Goal: Task Accomplishment & Management: Complete application form

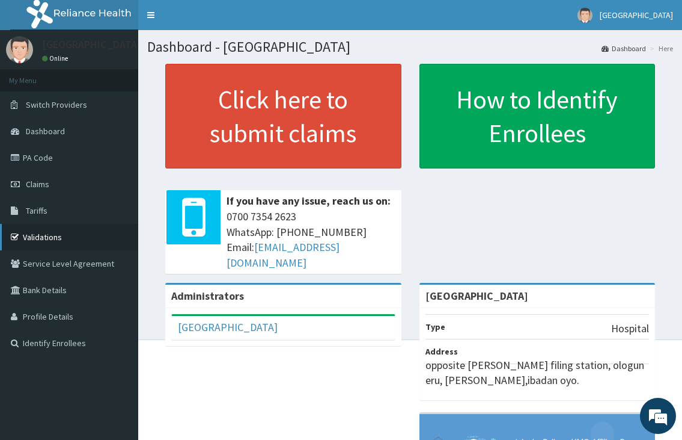
click at [40, 236] on link "Validations" at bounding box center [69, 237] width 138 height 26
click at [35, 189] on link "Claims" at bounding box center [69, 184] width 138 height 26
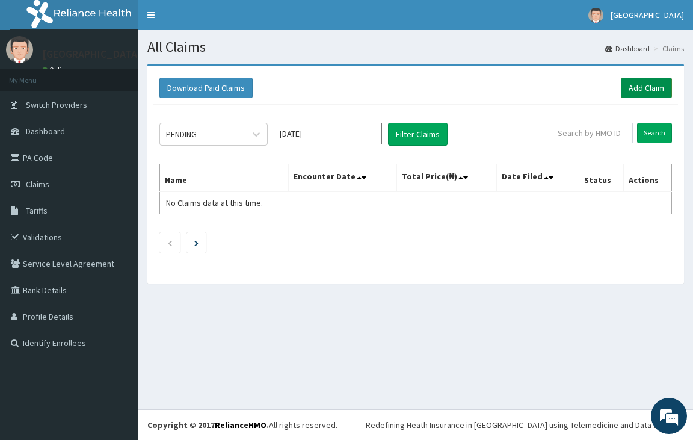
click at [649, 85] on link "Add Claim" at bounding box center [646, 88] width 51 height 20
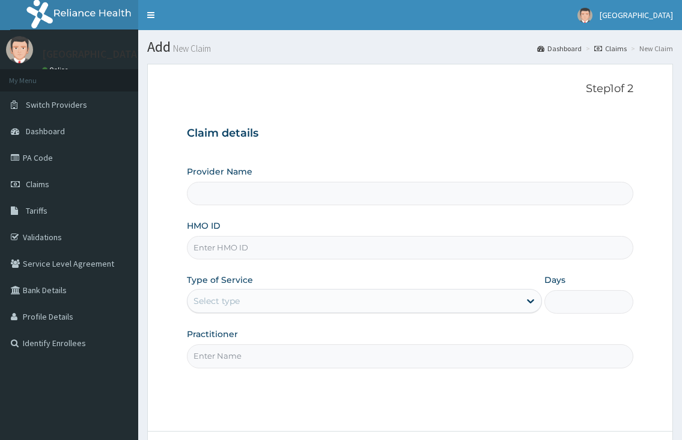
drag, startPoint x: 0, startPoint y: 0, endPoint x: 219, endPoint y: 245, distance: 328.8
click at [222, 244] on input "HMO ID" at bounding box center [410, 247] width 446 height 23
type input "[GEOGRAPHIC_DATA]"
type input "OHT/12777/A"
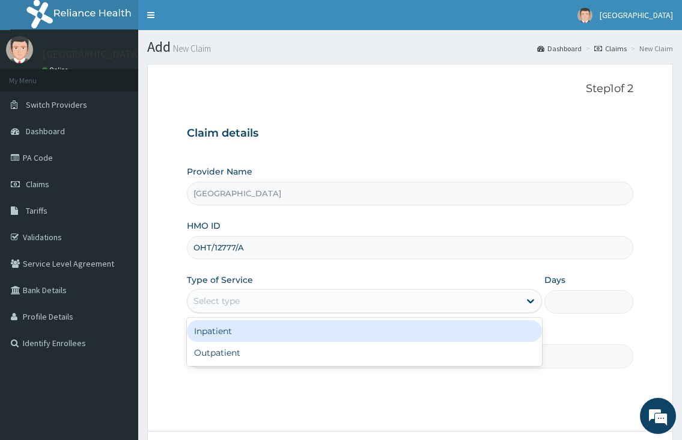
click at [230, 299] on div "Select type" at bounding box center [217, 301] width 46 height 12
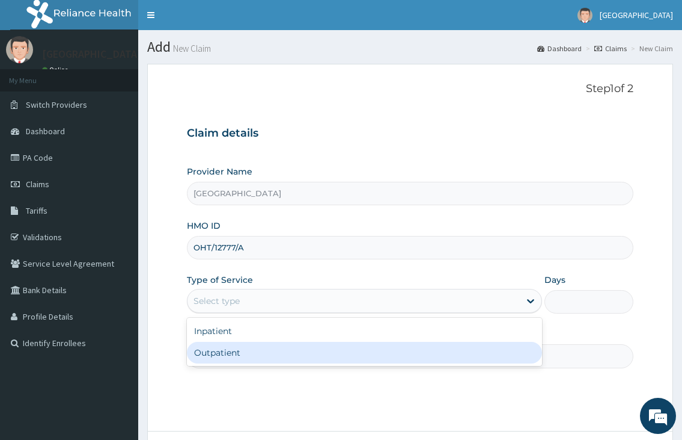
click at [228, 354] on div "Outpatient" at bounding box center [364, 353] width 355 height 22
type input "1"
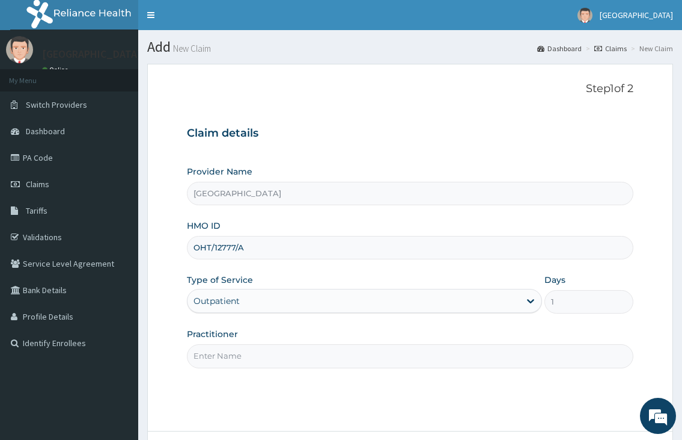
click at [227, 359] on input "Practitioner" at bounding box center [410, 355] width 446 height 23
type input "[PERSON_NAME][GEOGRAPHIC_DATA]"
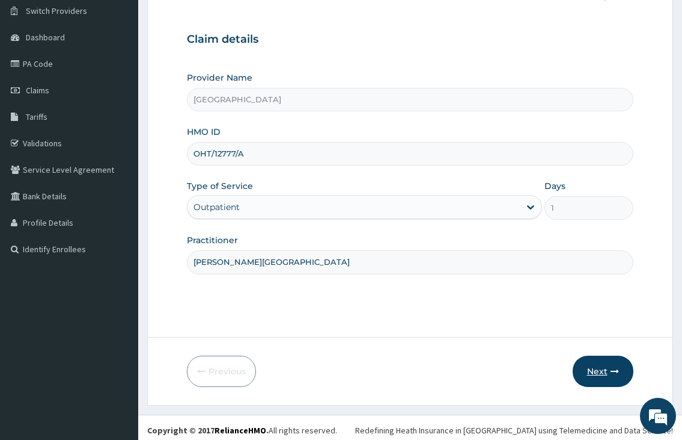
scroll to position [99, 0]
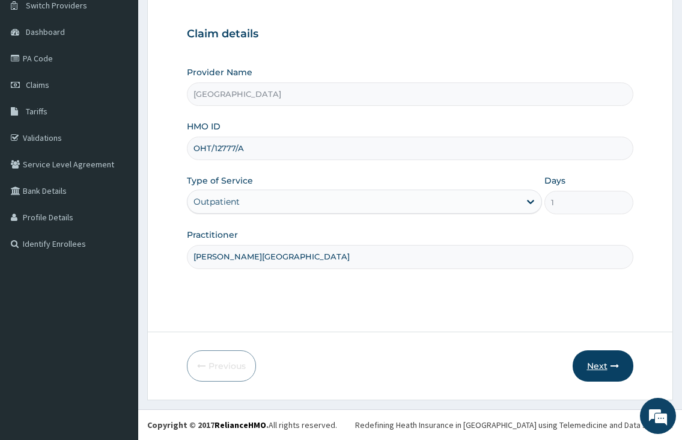
click at [608, 373] on button "Next" at bounding box center [603, 365] width 61 height 31
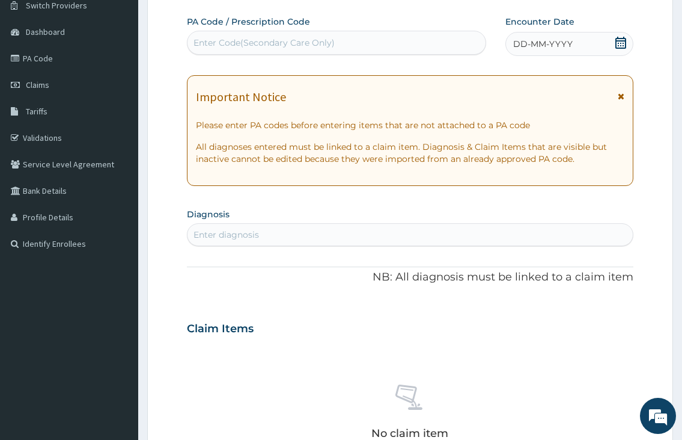
click at [619, 46] on icon at bounding box center [621, 43] width 11 height 12
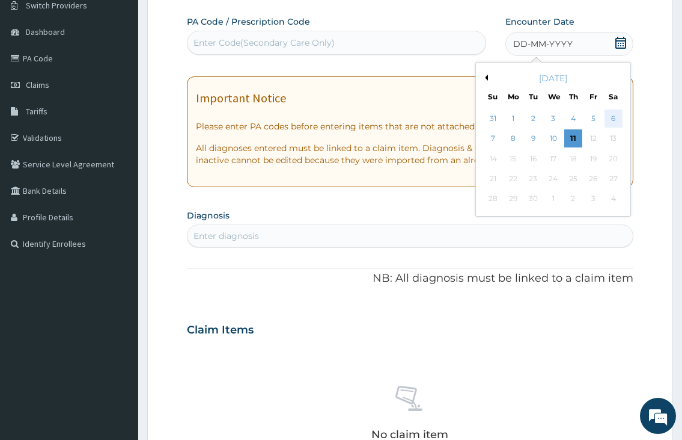
click at [618, 122] on div "6" at bounding box center [613, 118] width 18 height 18
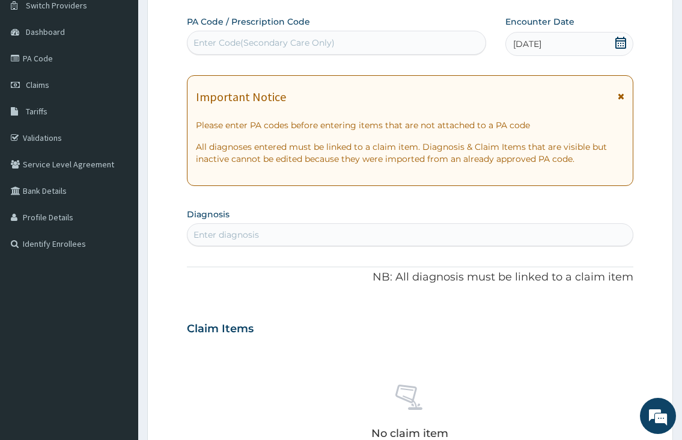
click at [305, 233] on div "Enter diagnosis" at bounding box center [410, 234] width 445 height 19
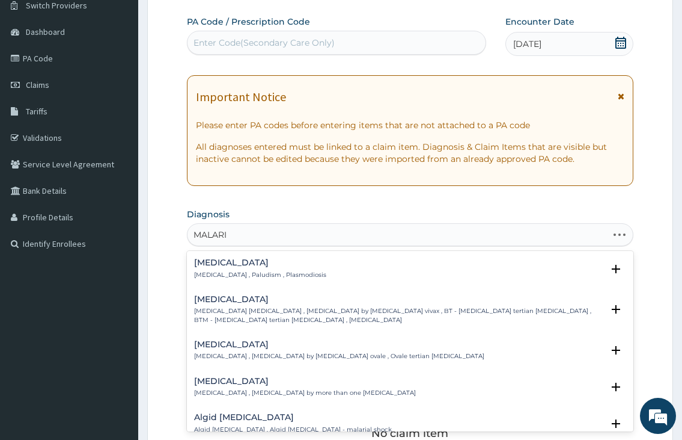
type input "[MEDICAL_DATA]"
click at [258, 276] on p "[MEDICAL_DATA] , Paludism , Plasmodiosis" at bounding box center [260, 275] width 132 height 8
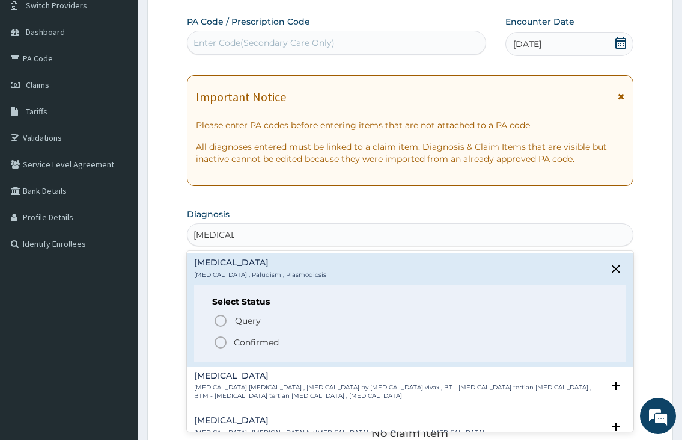
click at [221, 342] on icon "status option filled" at bounding box center [220, 342] width 14 height 14
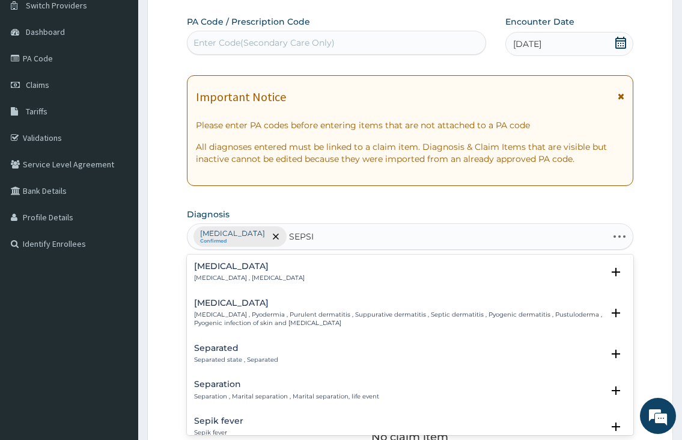
type input "[MEDICAL_DATA]"
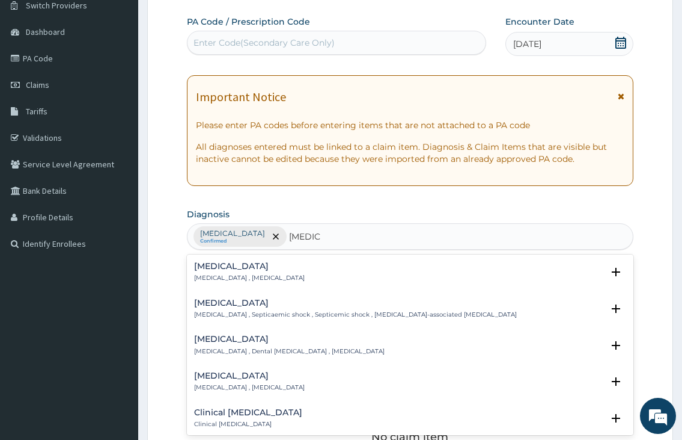
click at [231, 272] on div "[MEDICAL_DATA] [MEDICAL_DATA] , [MEDICAL_DATA]" at bounding box center [249, 272] width 111 height 21
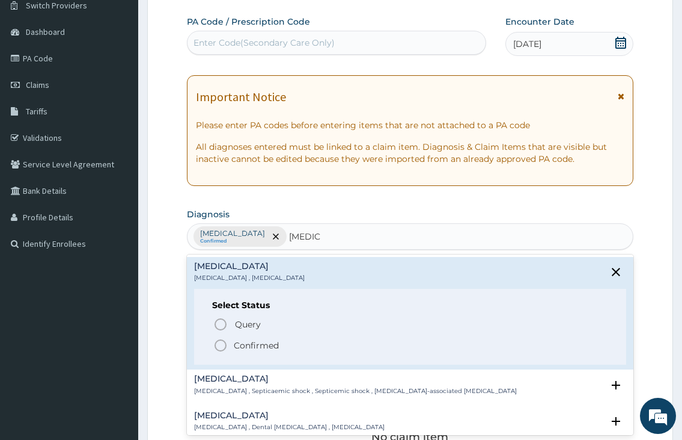
click at [221, 345] on icon "status option filled" at bounding box center [220, 345] width 14 height 14
